Goal: Task Accomplishment & Management: Manage account settings

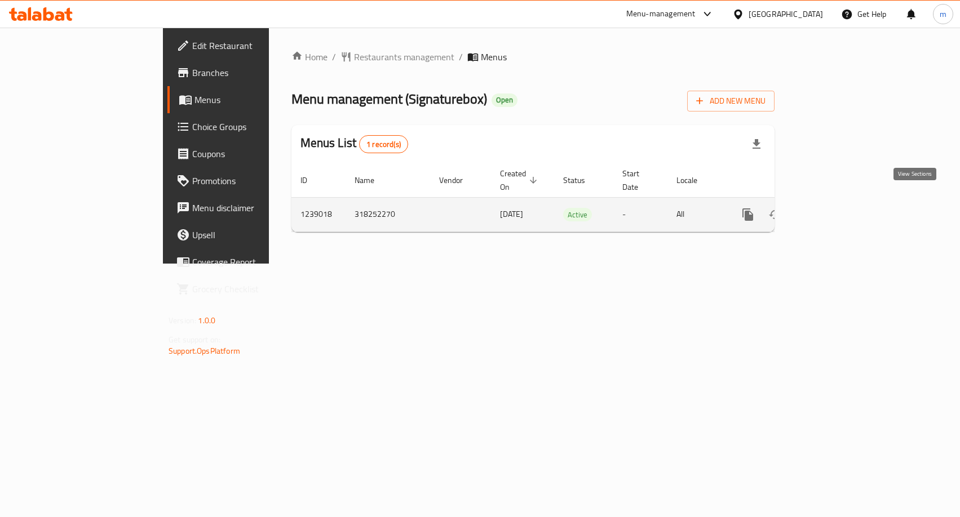
click at [836, 208] on icon "enhanced table" at bounding box center [829, 215] width 14 height 14
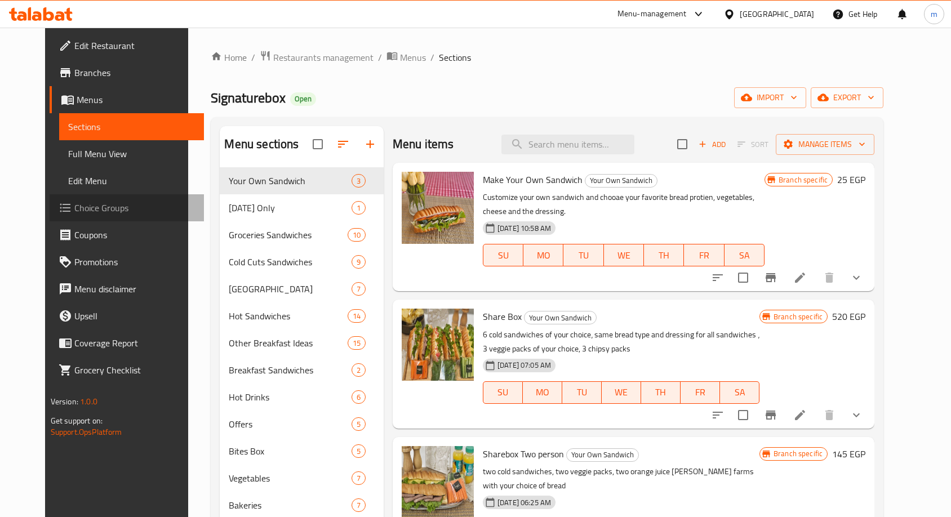
click at [93, 203] on span "Choice Groups" at bounding box center [134, 208] width 121 height 14
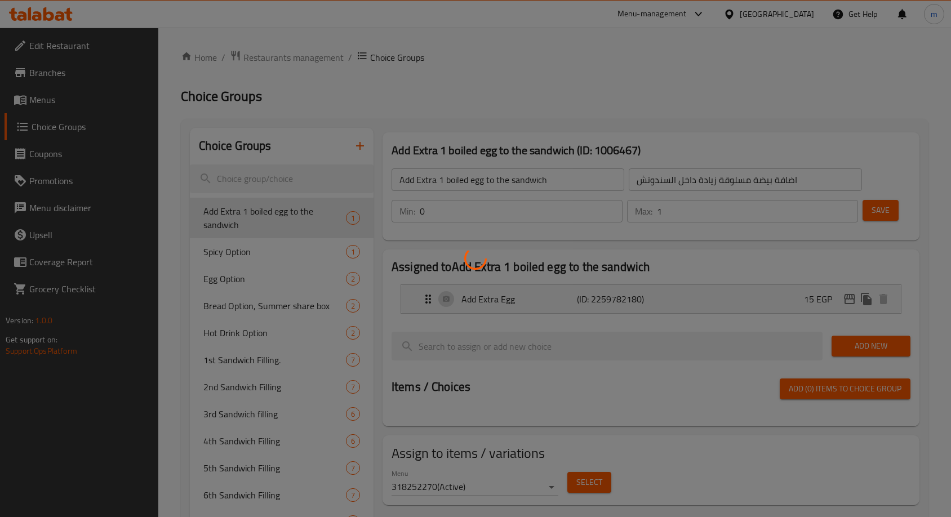
click at [269, 309] on div at bounding box center [475, 258] width 951 height 517
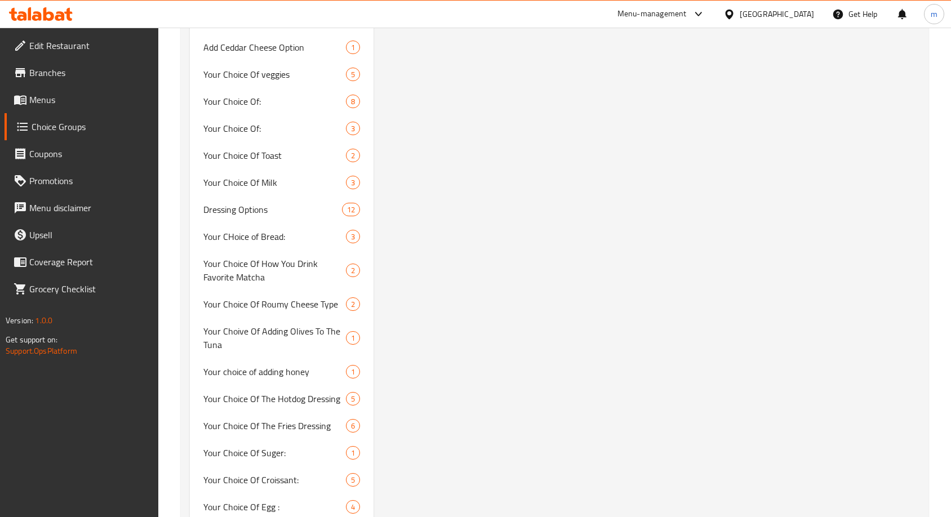
scroll to position [1058, 0]
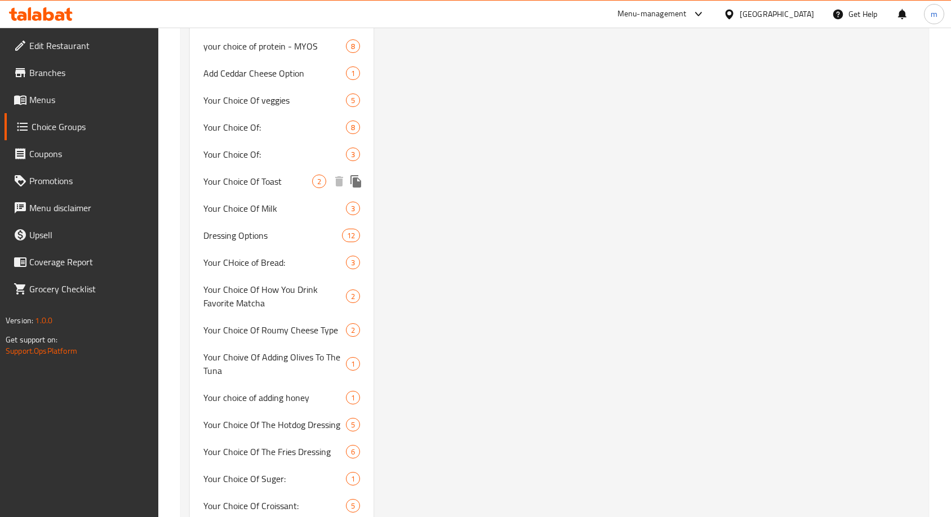
click at [263, 181] on span "Your Choice Of Toast" at bounding box center [257, 182] width 109 height 14
type input "Your Choice Of Toast"
type input "إختيارك من:"
type input "1"
click at [257, 127] on span "Your Choice Of:" at bounding box center [257, 128] width 109 height 14
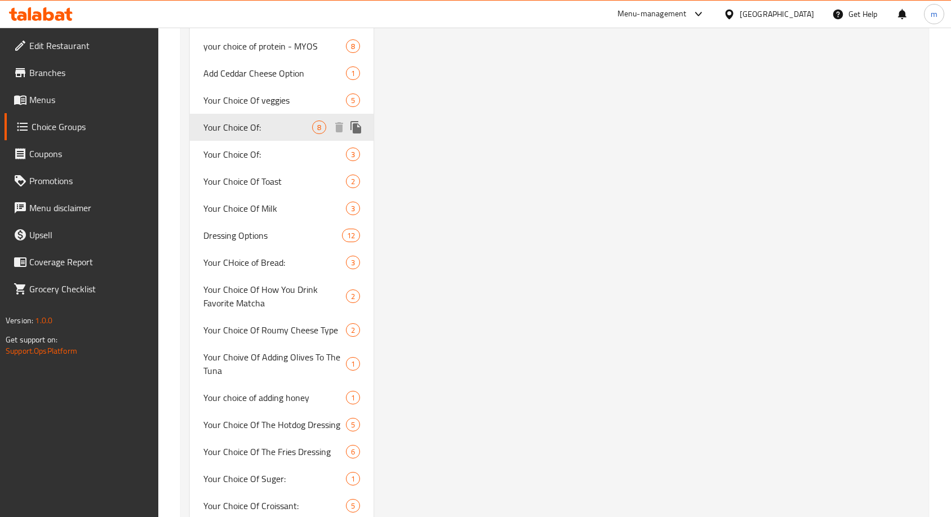
type input "Your Choice Of:"
type input "2"
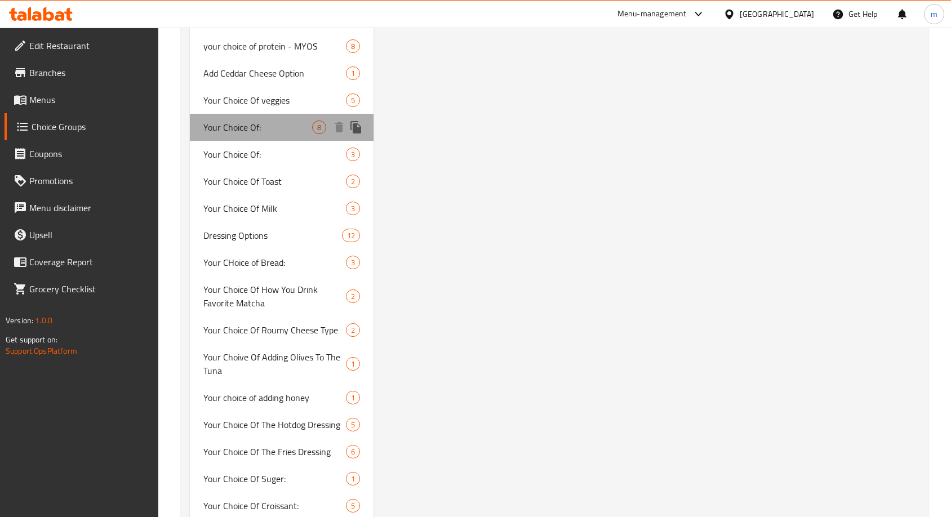
click at [257, 127] on span "Your Choice Of:" at bounding box center [257, 128] width 109 height 14
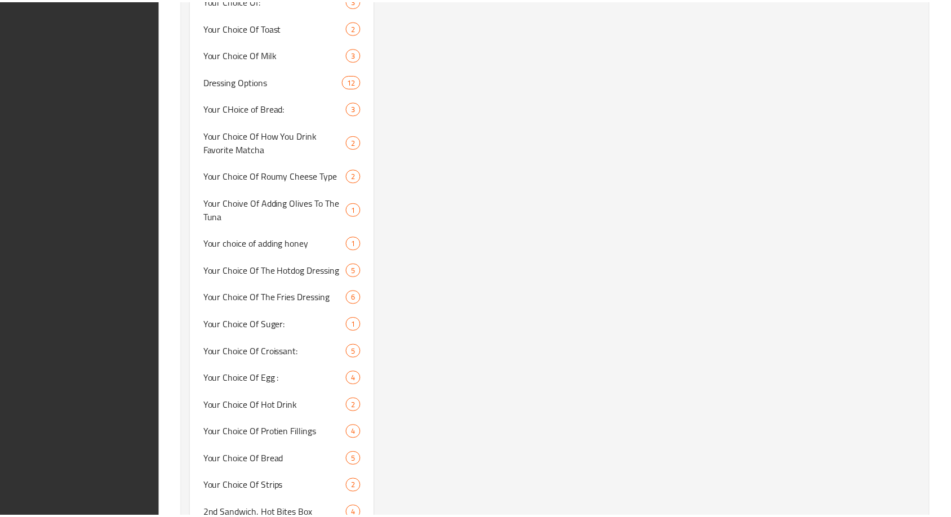
scroll to position [1340, 0]
